Goal: Task Accomplishment & Management: Complete application form

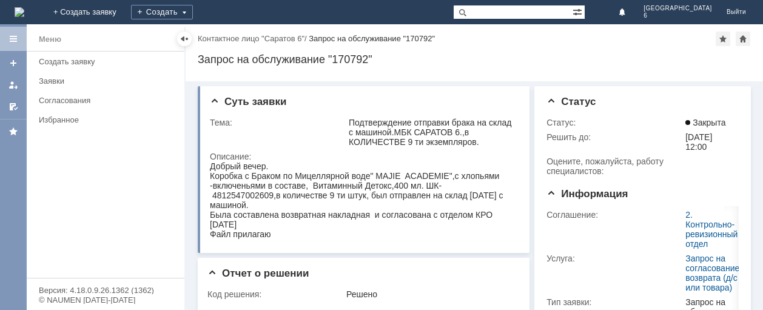
click at [22, 11] on img at bounding box center [20, 12] width 10 height 10
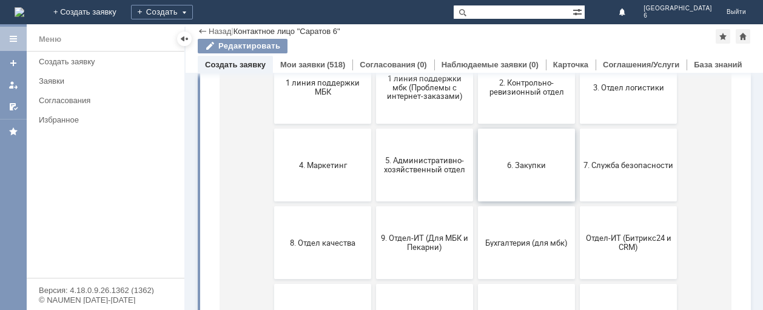
scroll to position [121, 0]
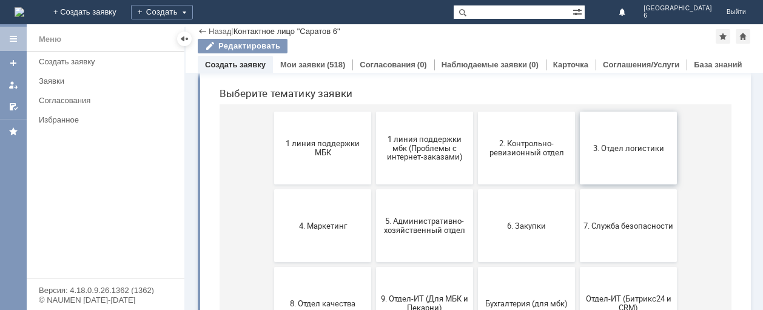
click at [607, 156] on button "3. Отдел логистики" at bounding box center [628, 148] width 97 height 73
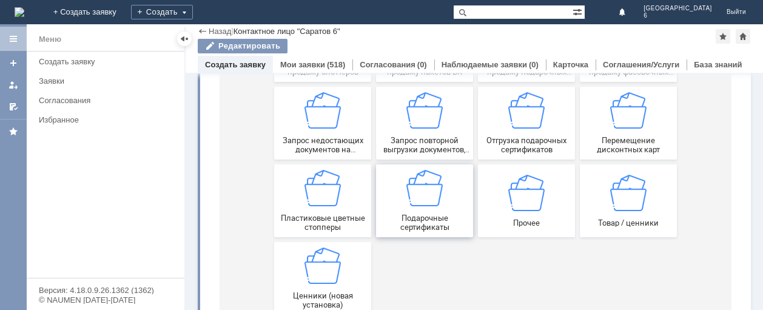
scroll to position [341, 0]
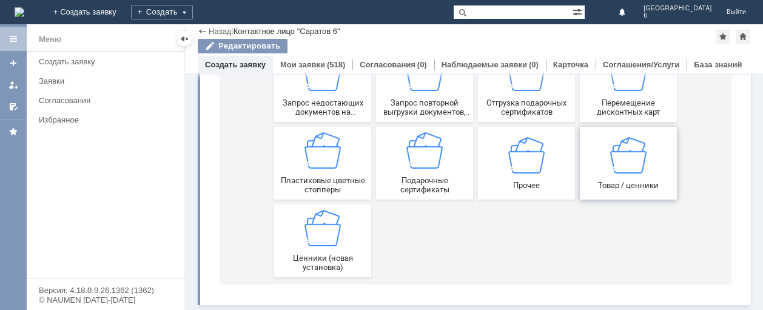
click at [613, 165] on img at bounding box center [628, 154] width 36 height 36
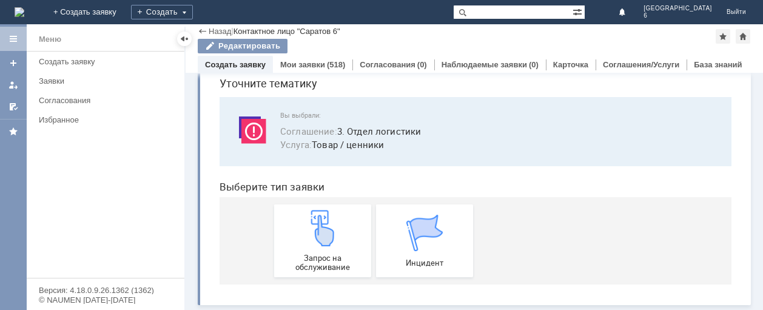
scroll to position [49, 0]
click at [335, 233] on img at bounding box center [322, 228] width 36 height 36
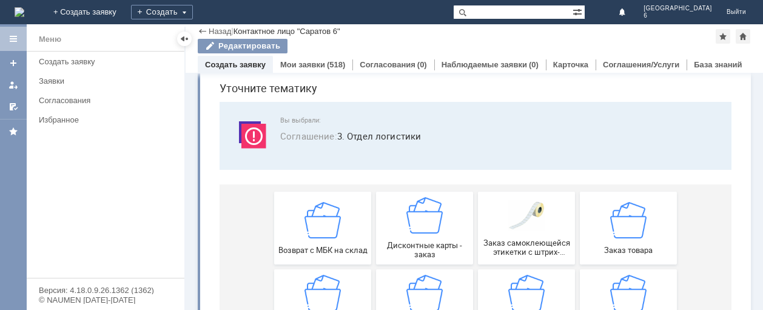
scroll to position [61, 0]
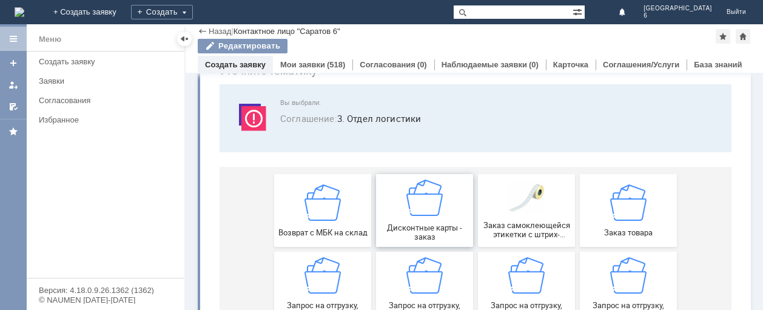
click at [436, 207] on img at bounding box center [424, 198] width 36 height 36
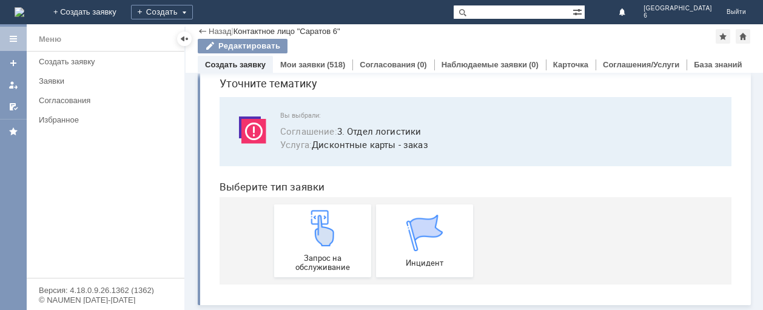
scroll to position [49, 0]
click at [324, 244] on img at bounding box center [322, 228] width 36 height 36
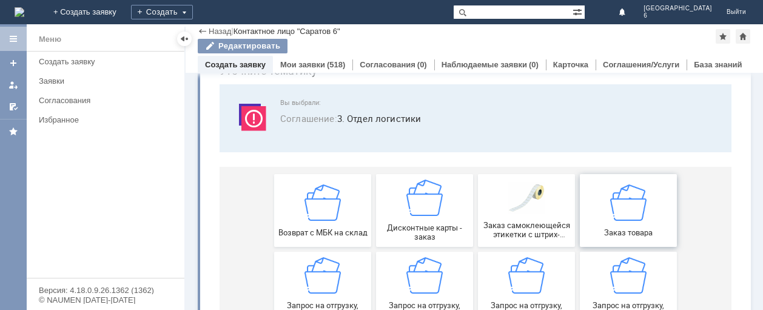
scroll to position [121, 0]
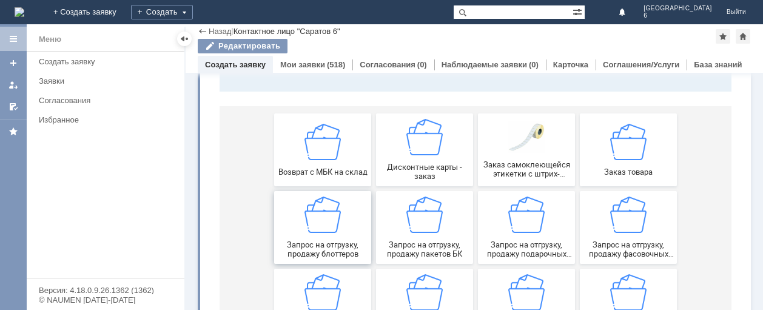
click at [328, 224] on img at bounding box center [322, 215] width 36 height 36
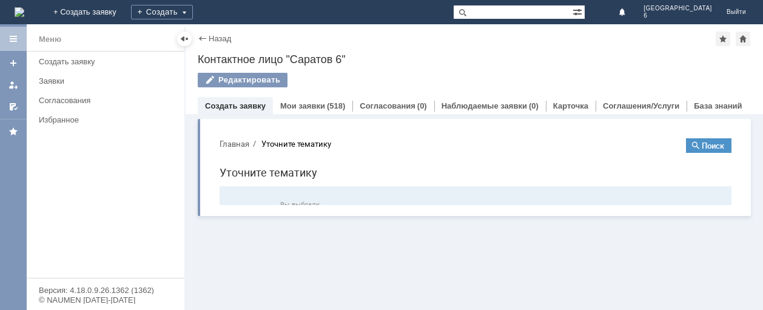
scroll to position [0, 0]
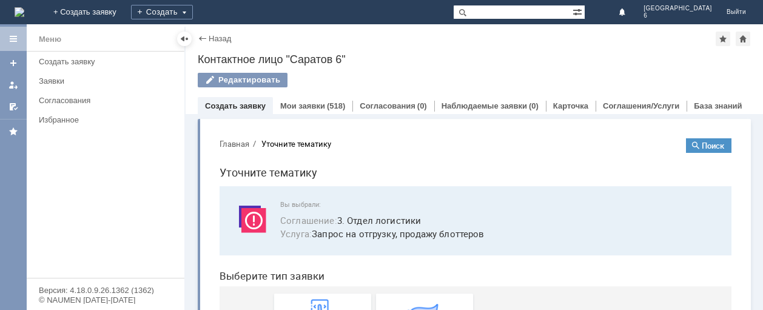
click at [443, 79] on div "Редактировать" at bounding box center [474, 85] width 553 height 25
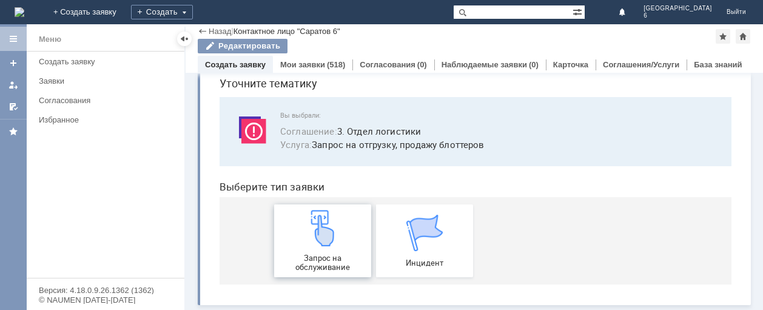
scroll to position [49, 0]
click at [319, 241] on img at bounding box center [322, 228] width 36 height 36
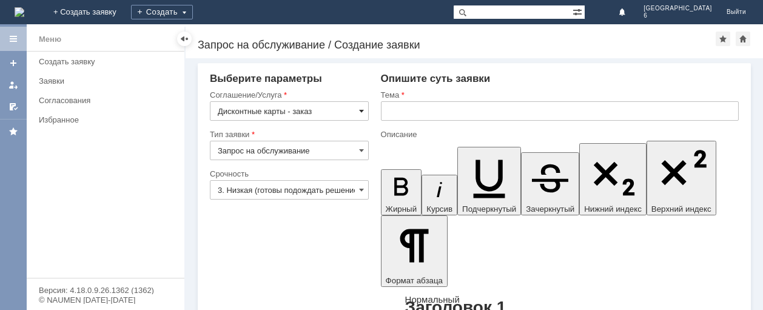
click at [360, 113] on span at bounding box center [361, 111] width 5 height 10
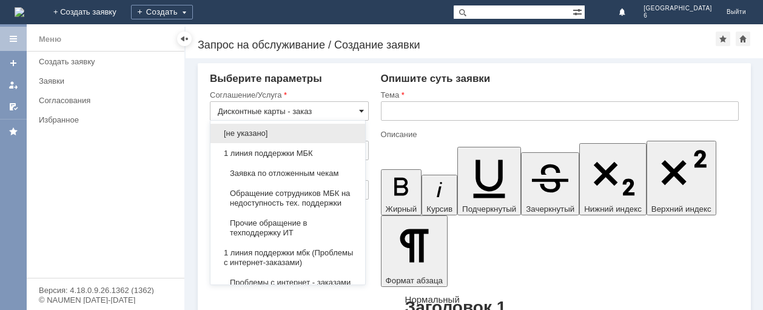
scroll to position [410, 0]
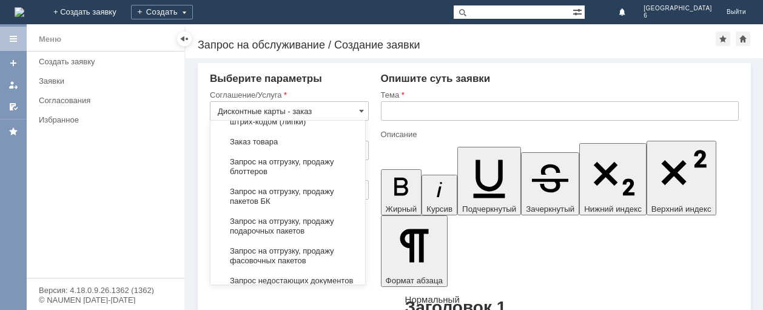
click at [329, 97] on span "Дисконтные карты - заказ" at bounding box center [288, 92] width 140 height 10
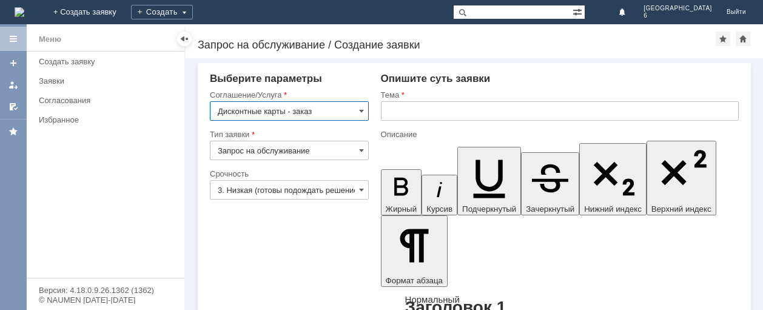
type input "Дисконтные карты - заказ"
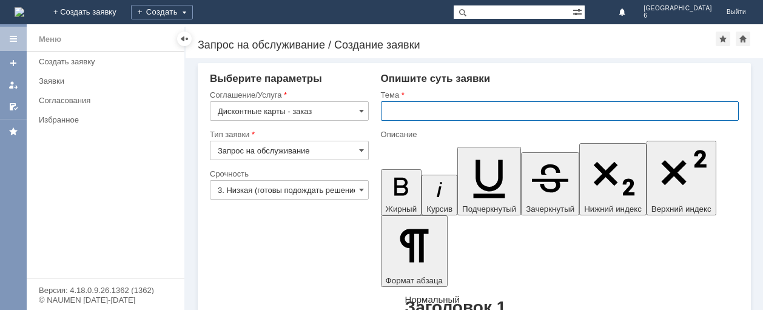
click at [396, 112] on input "text" at bounding box center [560, 110] width 358 height 19
type input "Дисконтные карты САРАТОВ 6"
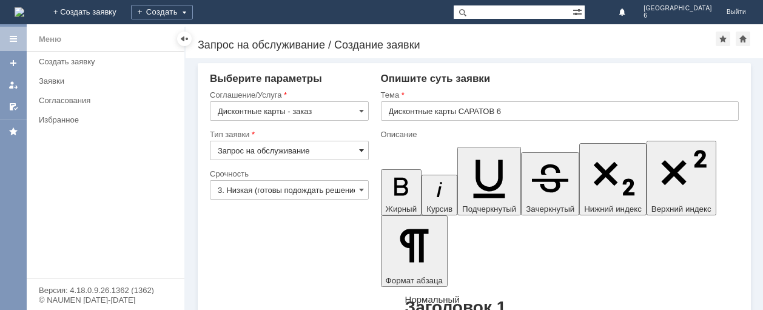
click at [359, 150] on span at bounding box center [361, 151] width 5 height 10
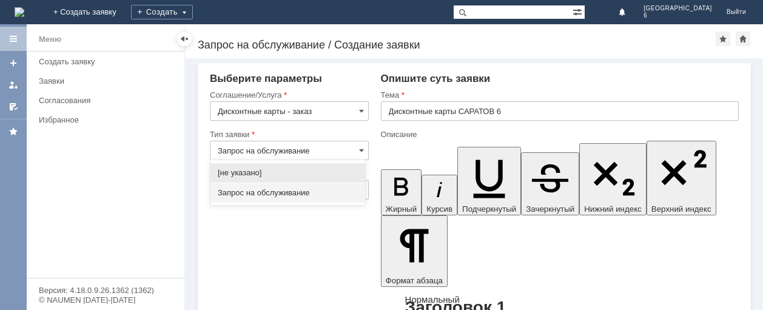
click at [291, 191] on span "Запрос на обслуживание" at bounding box center [288, 193] width 140 height 10
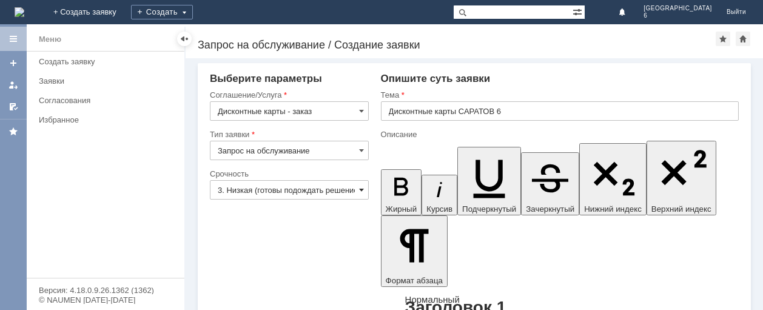
type input "Запрос на обслуживание"
click at [360, 191] on span at bounding box center [361, 190] width 5 height 10
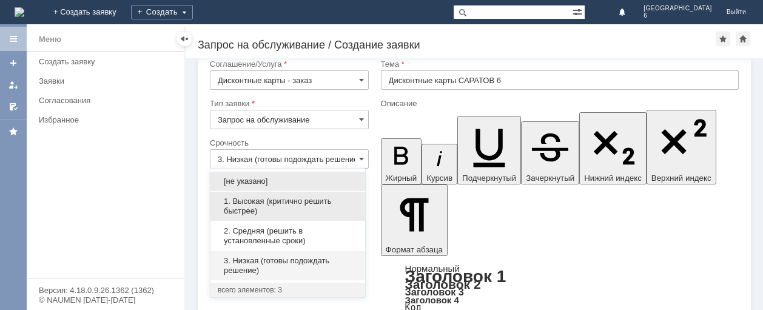
click at [308, 203] on span "1. Высокая (критично решить быстрее)" at bounding box center [288, 206] width 140 height 19
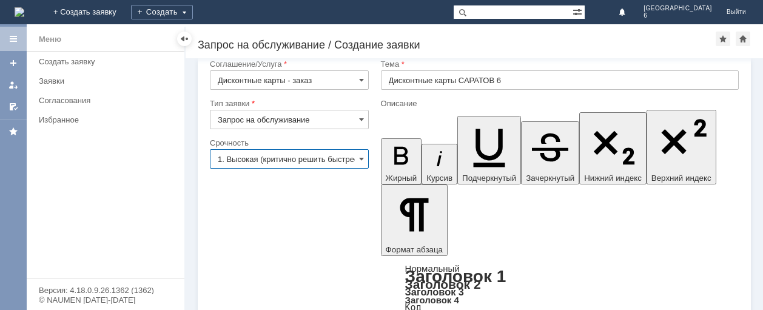
scroll to position [0, 12]
type input "1. Высокая (критично решить быстрее)"
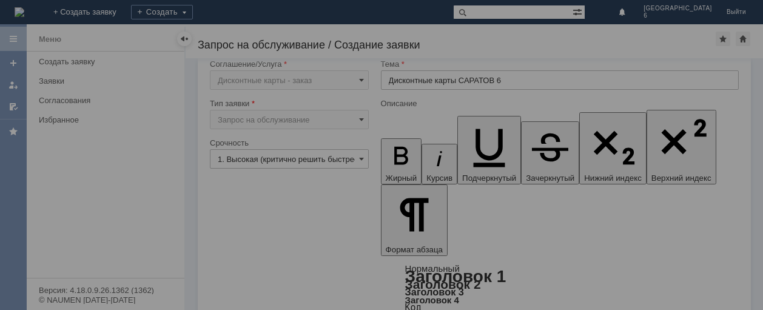
click at [259, 286] on div at bounding box center [381, 155] width 763 height 310
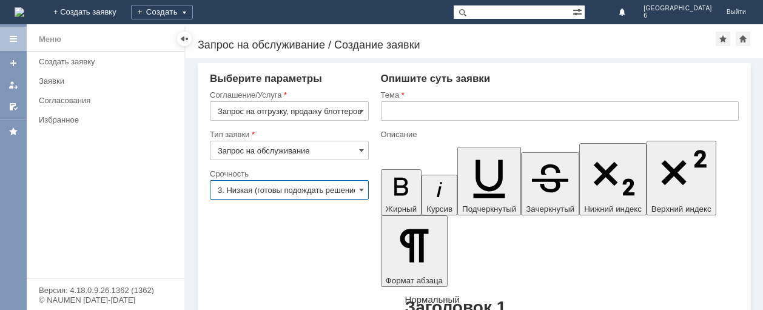
click at [355, 186] on input "3. Низкая (готовы подождать решение)" at bounding box center [289, 189] width 159 height 19
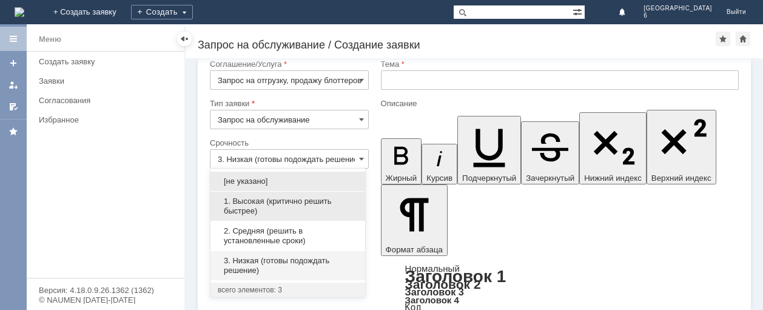
click at [291, 206] on span "1. Высокая (критично решить быстрее)" at bounding box center [288, 206] width 140 height 19
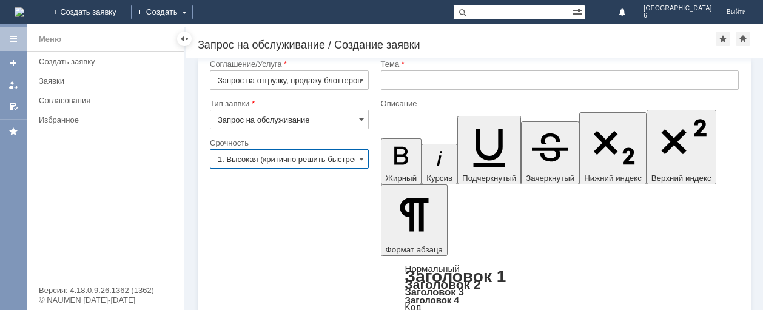
type input "1. Высокая (критично решить быстрее)"
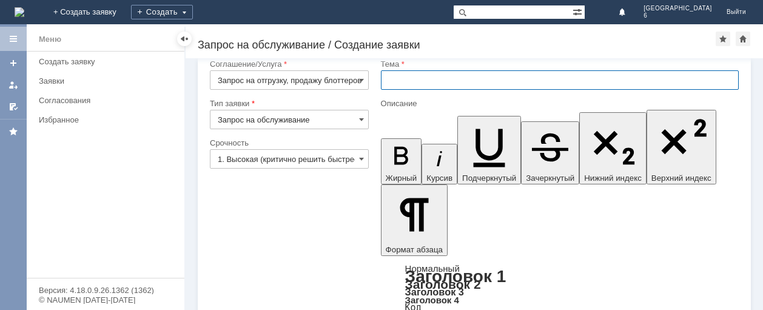
click at [398, 79] on input "text" at bounding box center [560, 79] width 358 height 19
type input "ЗАКАЗ БЛОТТЕРОВ"
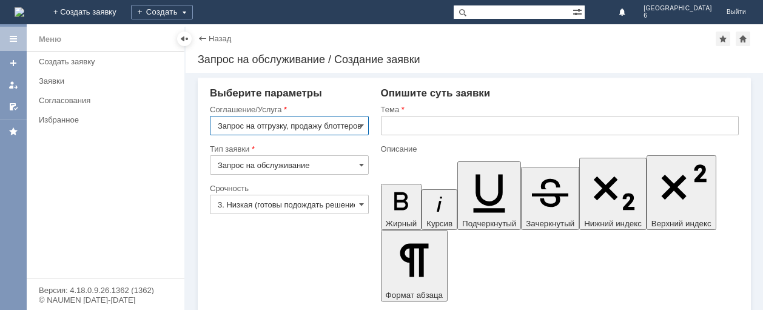
click at [24, 11] on img at bounding box center [20, 12] width 10 height 10
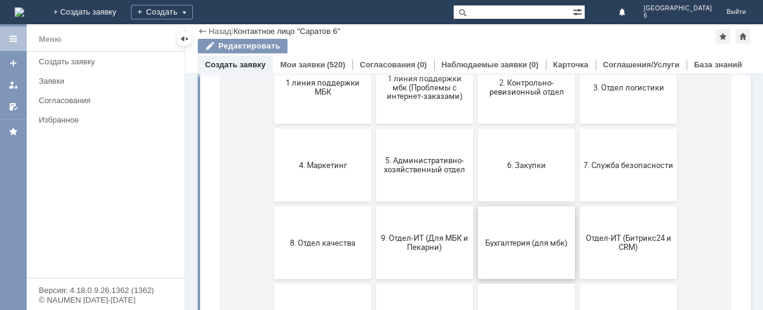
scroll to position [121, 0]
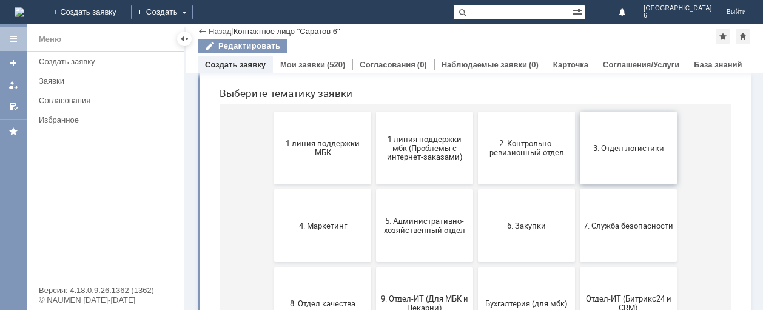
click at [622, 156] on button "3. Отдел логистики" at bounding box center [628, 148] width 97 height 73
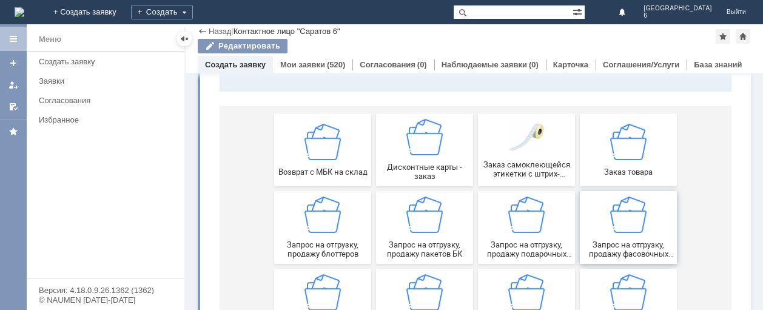
scroll to position [182, 0]
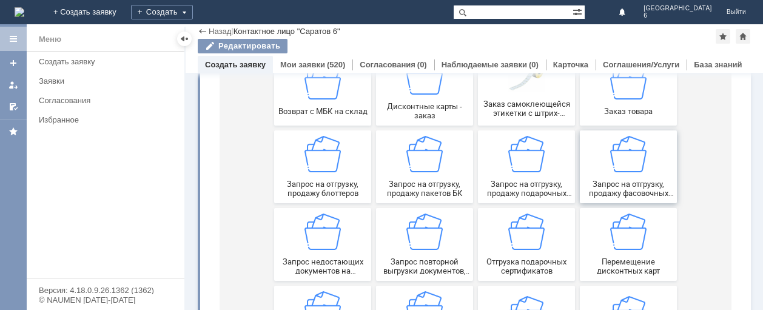
click at [628, 161] on img at bounding box center [628, 154] width 36 height 36
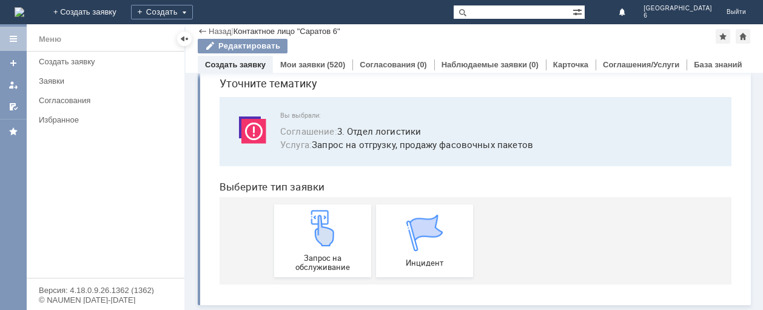
scroll to position [49, 0]
click at [314, 250] on div "Запрос на обслуживание" at bounding box center [323, 241] width 90 height 62
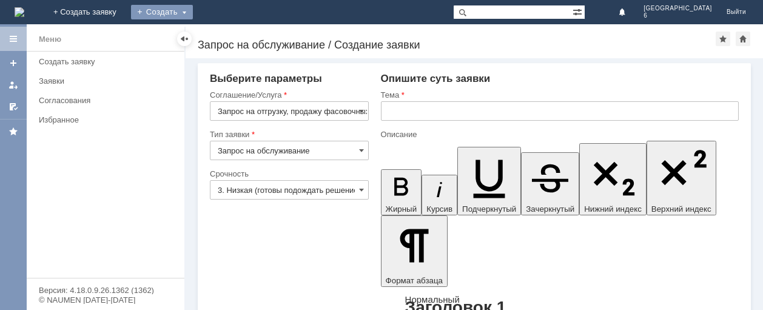
click at [193, 13] on div "Создать" at bounding box center [162, 12] width 62 height 15
click at [226, 32] on link "Заявка" at bounding box center [179, 36] width 92 height 15
click at [359, 112] on span at bounding box center [361, 111] width 5 height 10
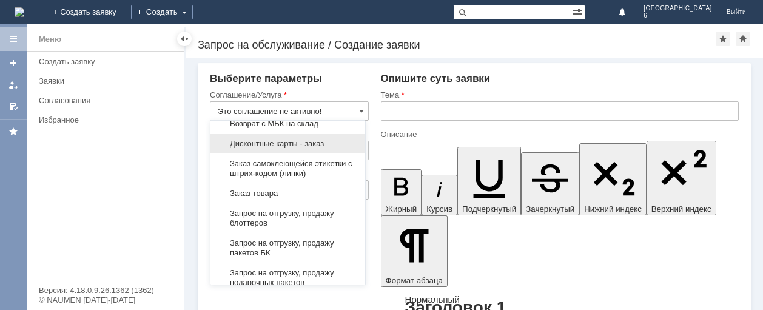
scroll to position [409, 0]
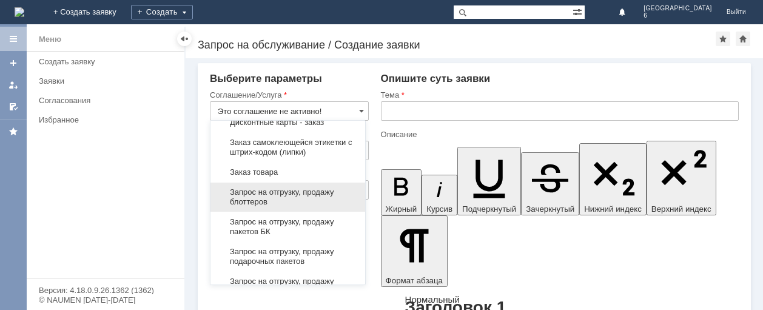
click at [315, 207] on span "Запрос на отгрузку, продажу блоттеров" at bounding box center [288, 196] width 140 height 19
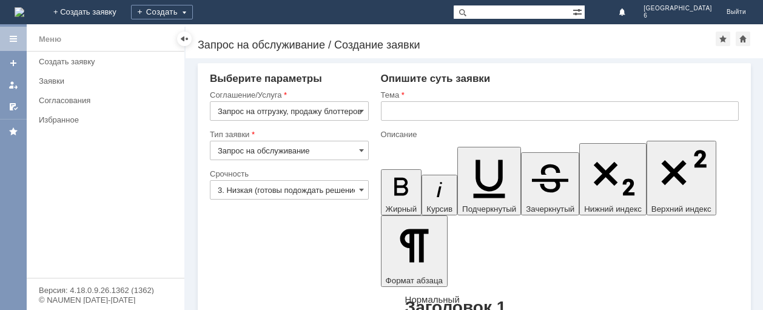
type input "Запрос на отгрузку, продажу блоттеров"
click at [360, 188] on span at bounding box center [361, 190] width 5 height 10
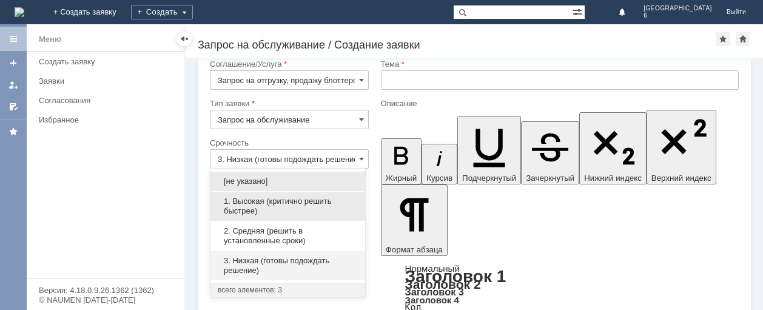
click at [294, 203] on span "1. Высокая (критично решить быстрее)" at bounding box center [288, 206] width 140 height 19
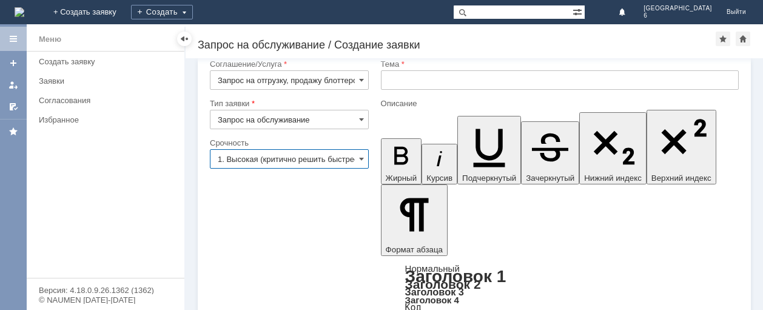
scroll to position [0, 12]
type input "1. Высокая (критично решить быстрее)"
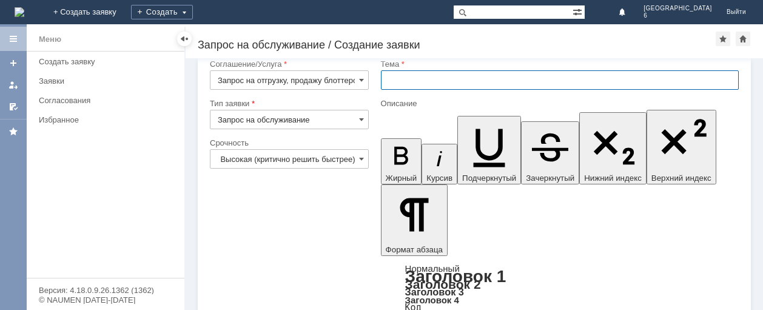
scroll to position [0, 0]
click at [409, 86] on input "text" at bounding box center [560, 79] width 358 height 19
type input "З"
type input "з"
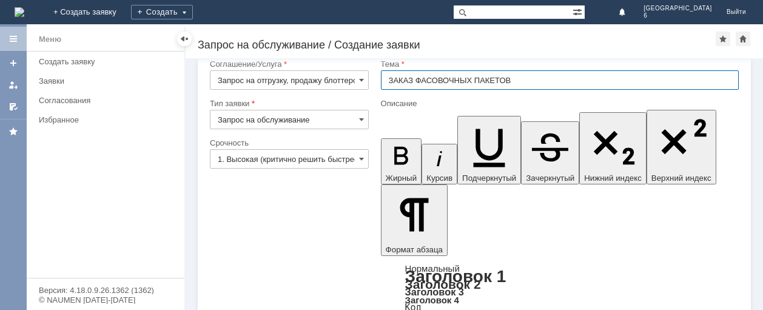
type input "ЗАКАЗ ФАСОВОЧНЫХ ПАКЕТОВ"
click at [359, 81] on span at bounding box center [361, 80] width 5 height 10
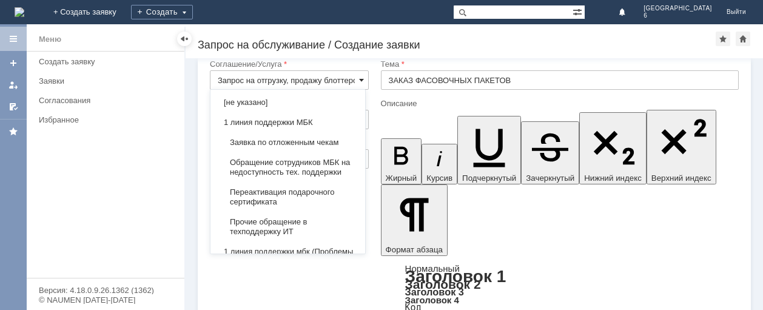
scroll to position [519, 0]
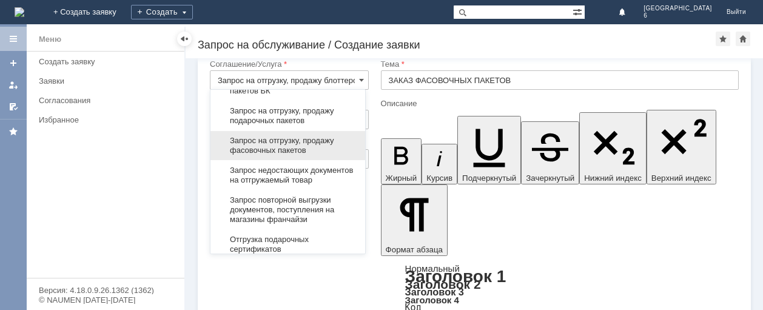
click at [317, 155] on span "Запрос на отгрузку, продажу фасовочных пакетов" at bounding box center [288, 145] width 140 height 19
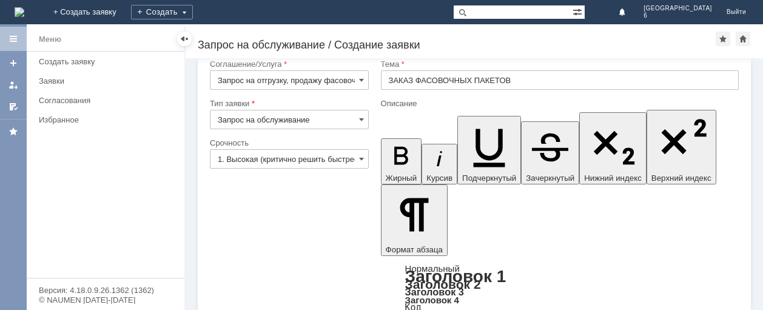
type input "Запрос на отгрузку, продажу фасовочных пакетов"
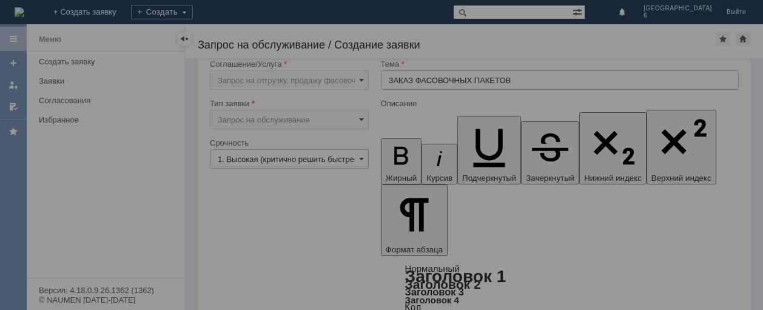
click at [260, 287] on div at bounding box center [381, 155] width 763 height 310
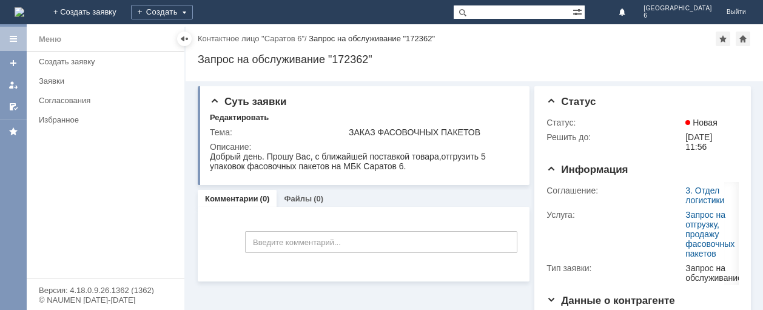
click at [24, 9] on img at bounding box center [20, 12] width 10 height 10
